Goal: Task Accomplishment & Management: Manage account settings

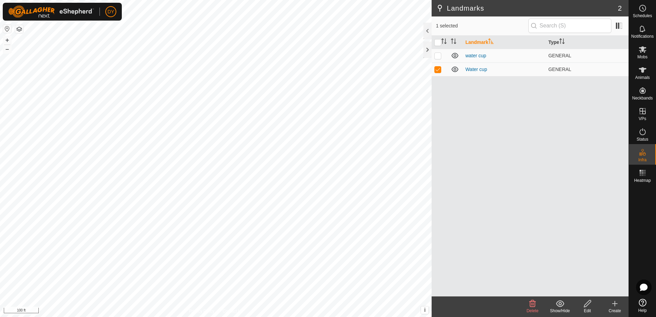
click at [586, 306] on icon at bounding box center [588, 304] width 9 height 8
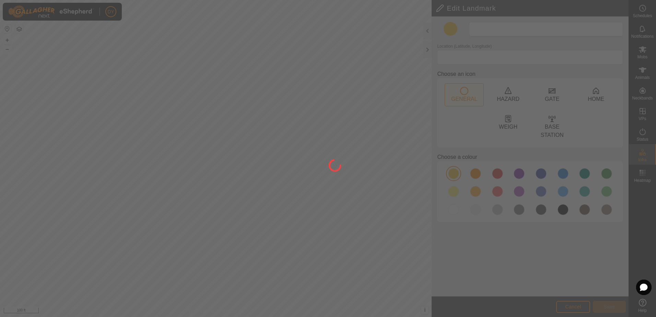
type input "Water cup"
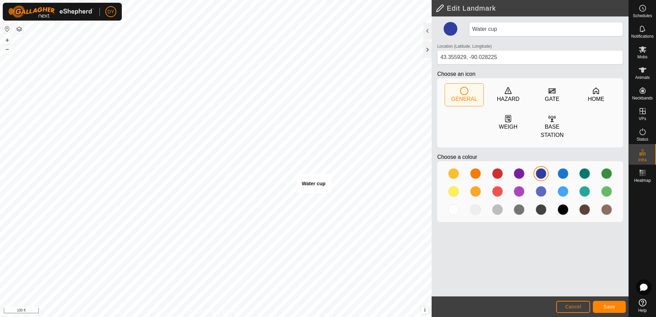
type input "43.354569, -90.027176"
click at [610, 309] on span "Save" at bounding box center [610, 306] width 12 height 5
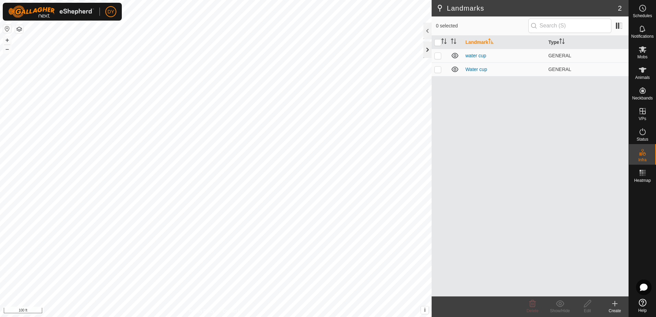
click at [426, 48] on div at bounding box center [428, 50] width 8 height 16
